Goal: Book appointment/travel/reservation

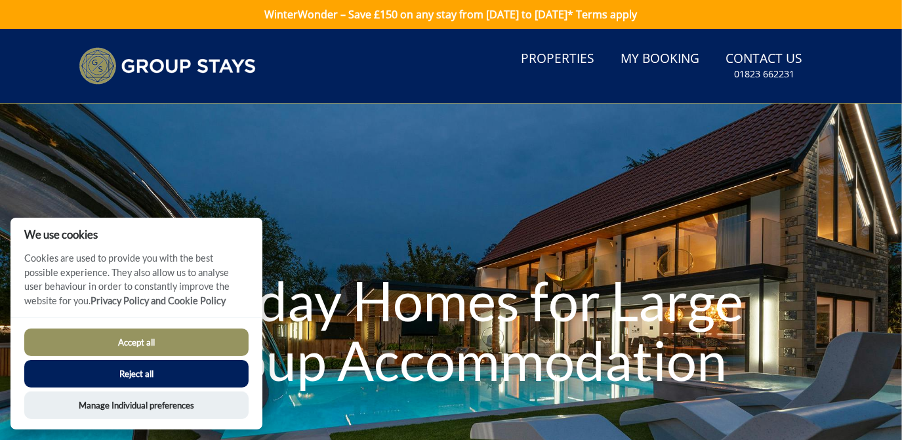
click at [167, 375] on button "Reject all" at bounding box center [136, 374] width 224 height 28
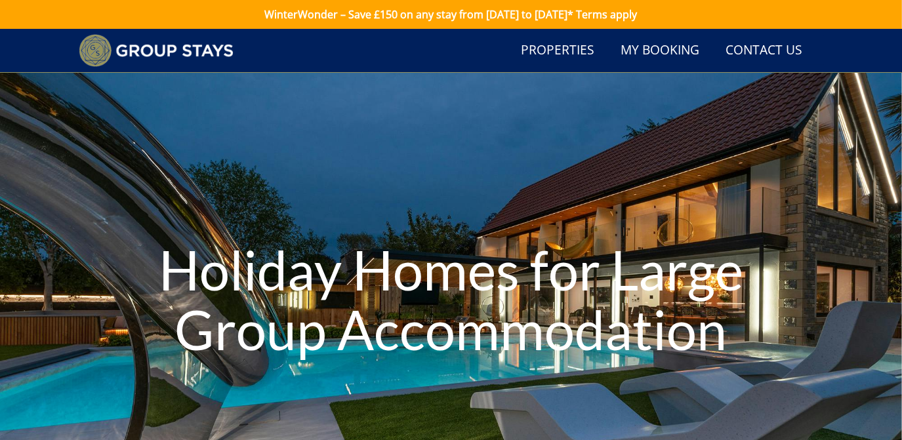
scroll to position [37, 0]
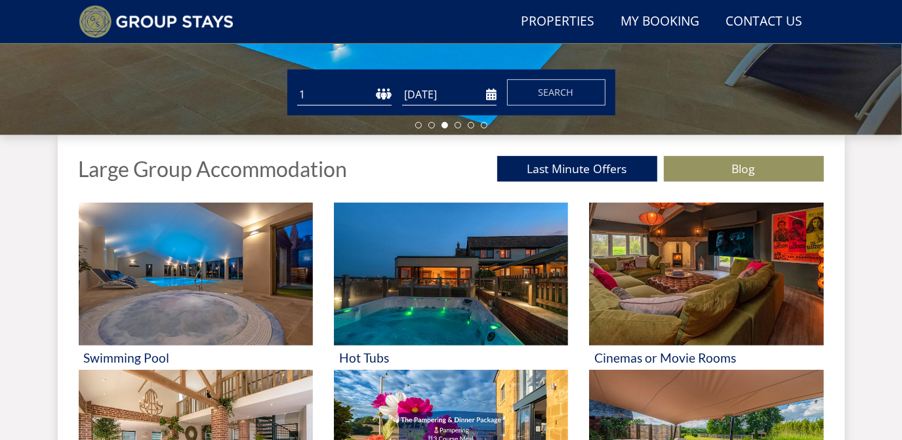
scroll to position [391, 0]
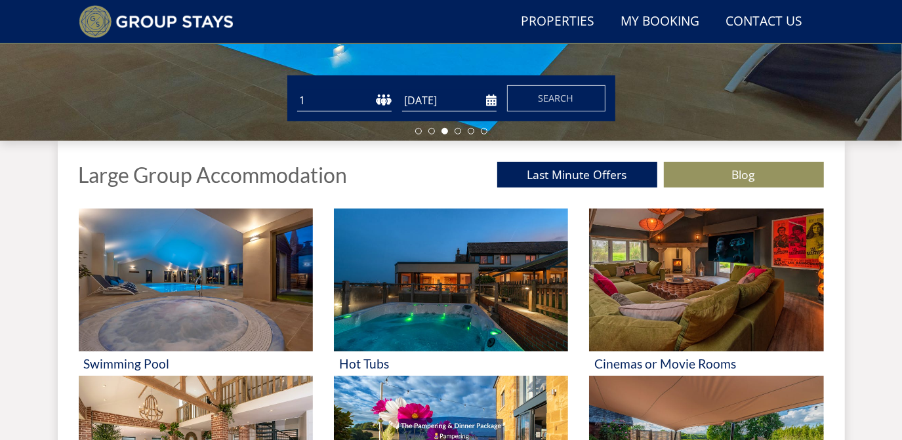
click at [336, 101] on select "1 2 3 4 5 6 7 8 9 10 11 12 13 14 15 16 17 18 19 20 21 22 23 24 25 26 27 28 29 3…" at bounding box center [344, 101] width 94 height 22
select select "8"
click at [297, 90] on select "1 2 3 4 5 6 7 8 9 10 11 12 13 14 15 16 17 18 19 20 21 22 23 24 25 26 27 28 29 3…" at bounding box center [344, 101] width 94 height 22
click at [437, 95] on input "[DATE]" at bounding box center [449, 101] width 94 height 22
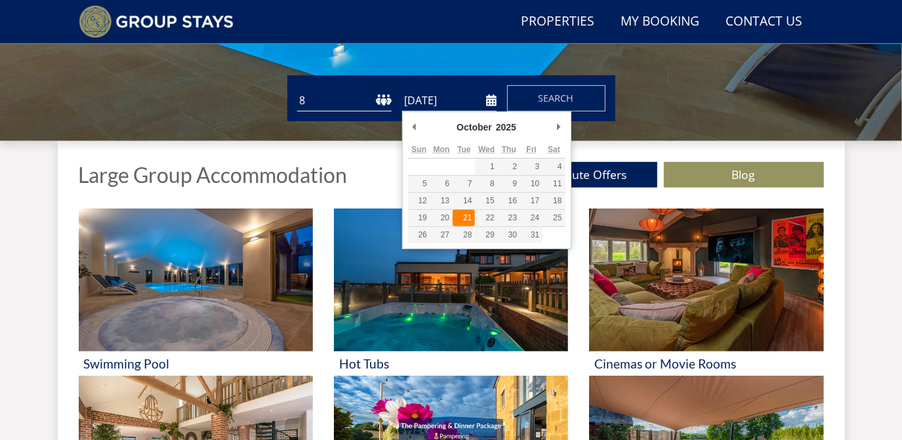
type input "21/10/2025"
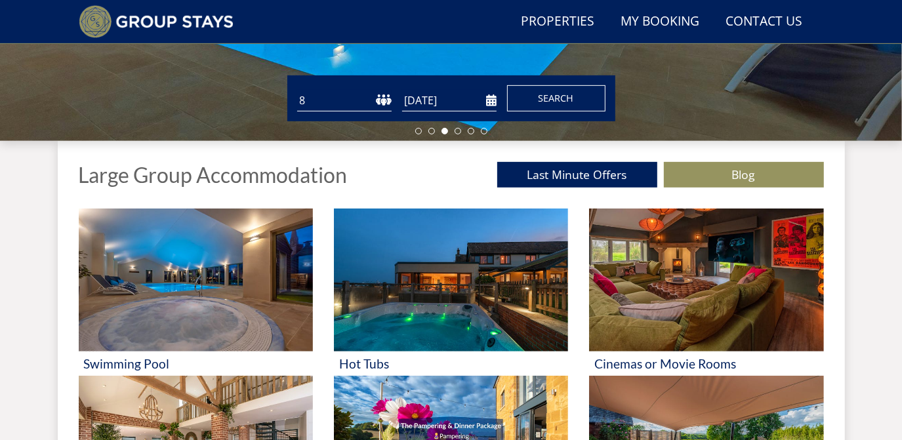
click at [515, 94] on button "Search" at bounding box center [556, 98] width 98 height 26
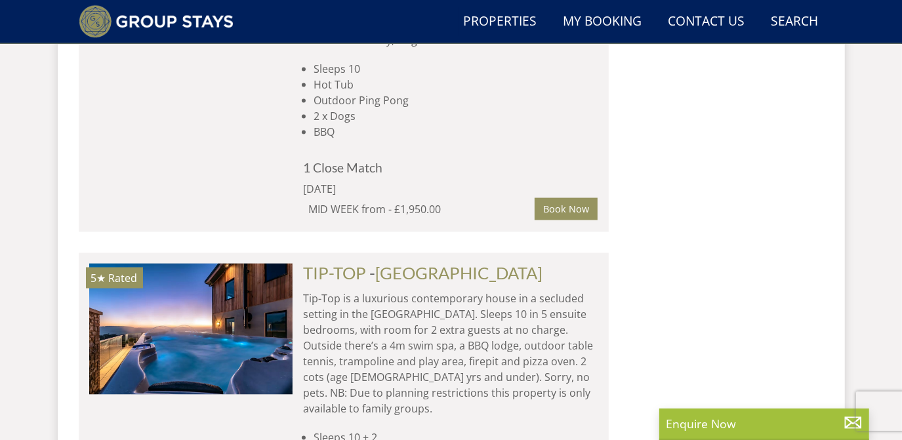
scroll to position [7733, 0]
